Goal: Find contact information: Find contact information

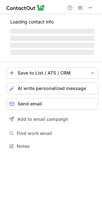
scroll to position [145, 102]
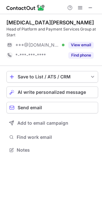
scroll to position [145, 102]
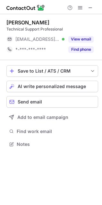
scroll to position [3, 3]
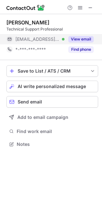
click at [89, 38] on button "View email" at bounding box center [80, 39] width 25 height 6
